Goal: Find specific page/section: Find specific page/section

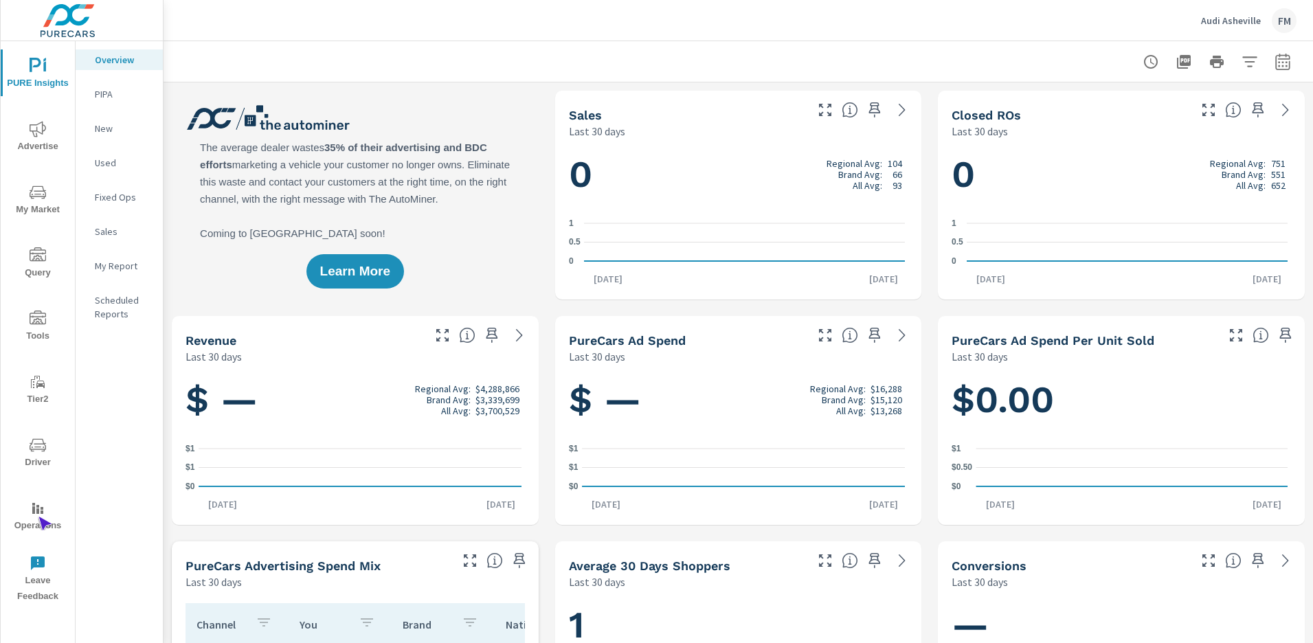
click at [38, 517] on span "Operations" at bounding box center [38, 517] width 66 height 34
